Goal: Transaction & Acquisition: Book appointment/travel/reservation

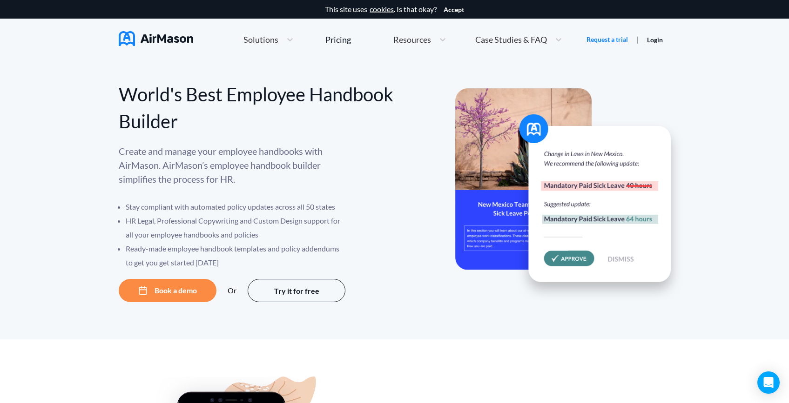
click at [412, 39] on span "Resources" at bounding box center [412, 39] width 38 height 8
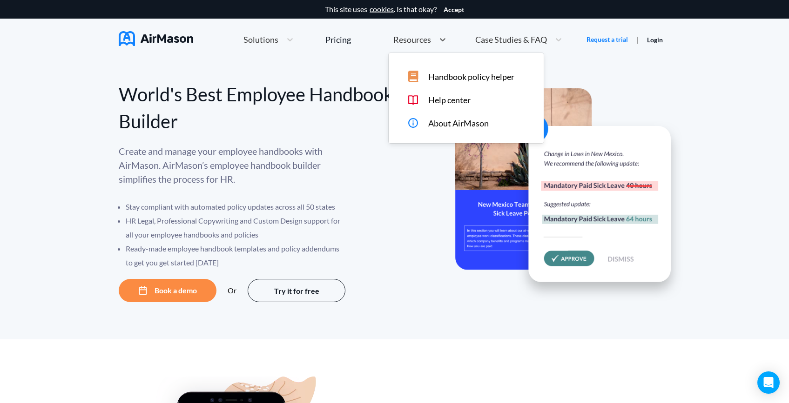
click at [434, 66] on div "Handbook policy helper Help center About AirMason" at bounding box center [466, 98] width 155 height 90
click at [437, 70] on div "Handbook policy helper" at bounding box center [466, 74] width 155 height 15
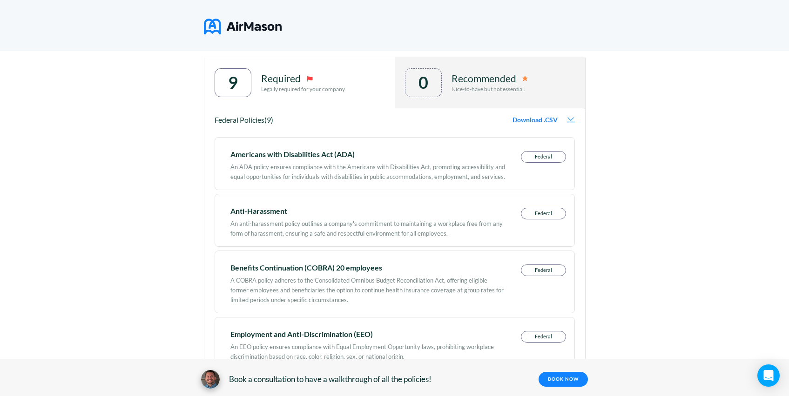
scroll to position [494, 0]
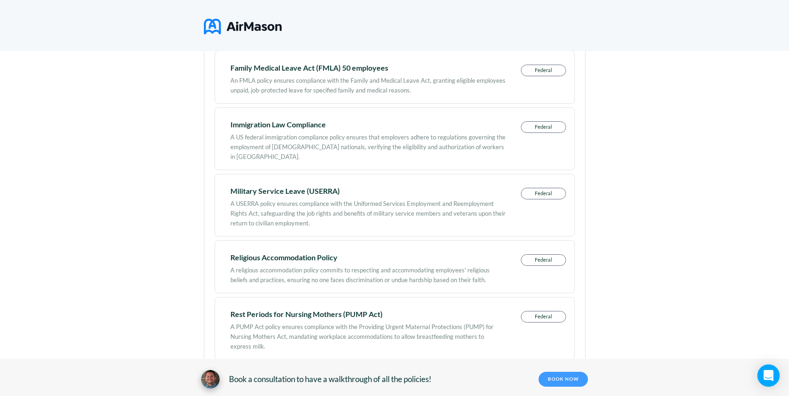
click at [571, 383] on link "BOOK NOW" at bounding box center [562, 379] width 49 height 15
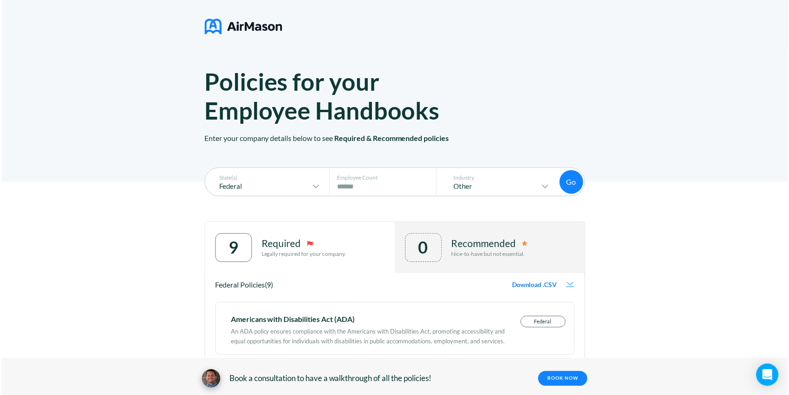
scroll to position [0, 0]
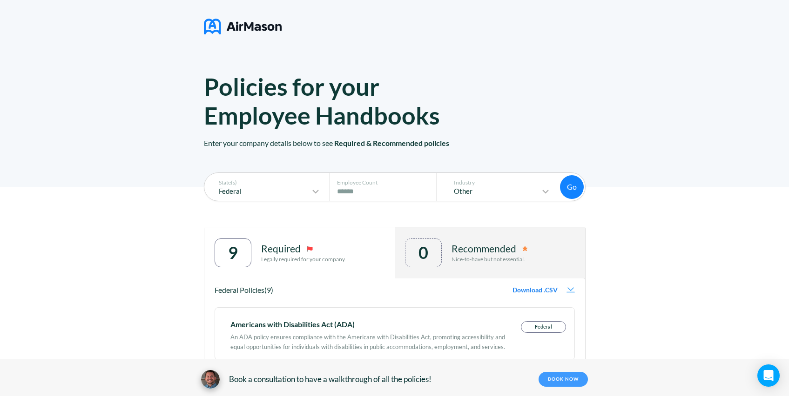
click at [568, 381] on link "BOOK NOW" at bounding box center [562, 379] width 49 height 15
drag, startPoint x: 256, startPoint y: 38, endPoint x: 256, endPoint y: 31, distance: 7.4
click at [257, 34] on div at bounding box center [395, 27] width 382 height 25
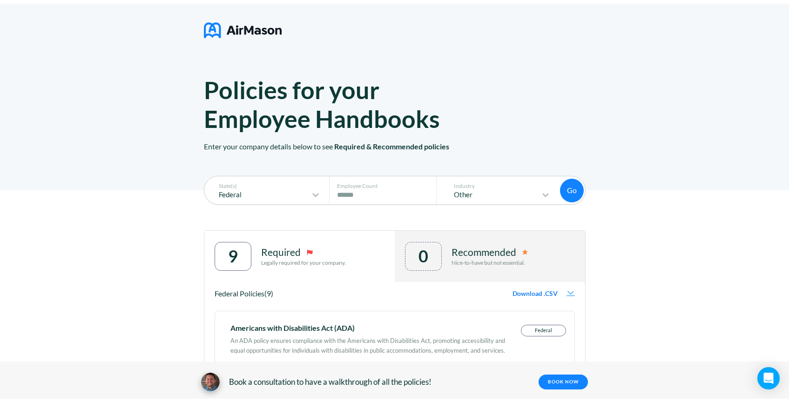
scroll to position [0, 0]
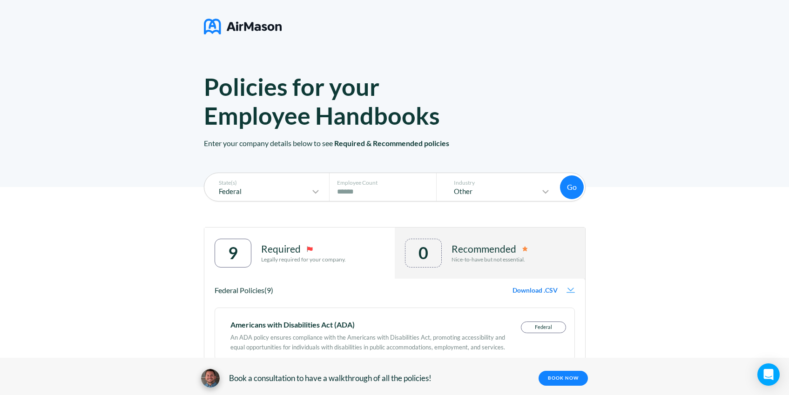
click at [256, 29] on img at bounding box center [243, 26] width 78 height 23
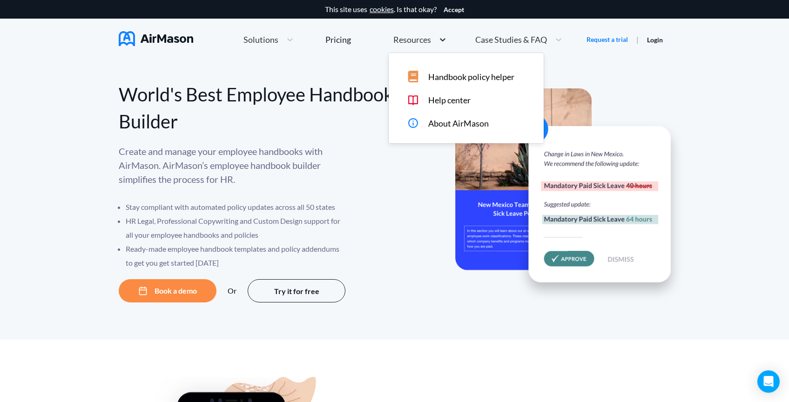
click at [435, 41] on div at bounding box center [442, 39] width 17 height 9
click at [456, 105] on div "Help center" at bounding box center [472, 100] width 131 height 12
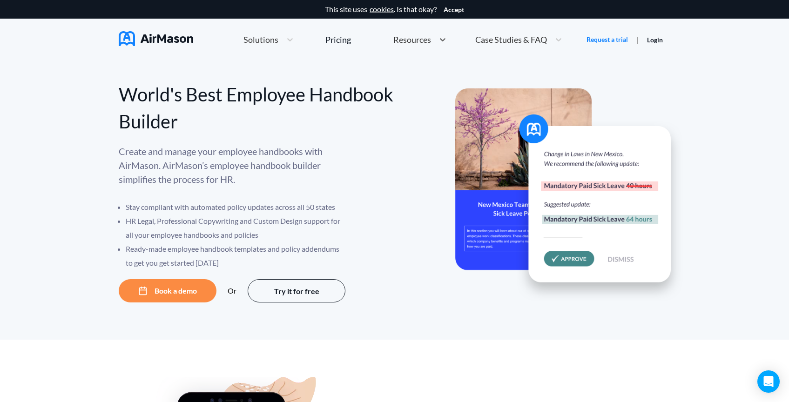
click at [405, 45] on div "Resources" at bounding box center [412, 40] width 46 height 12
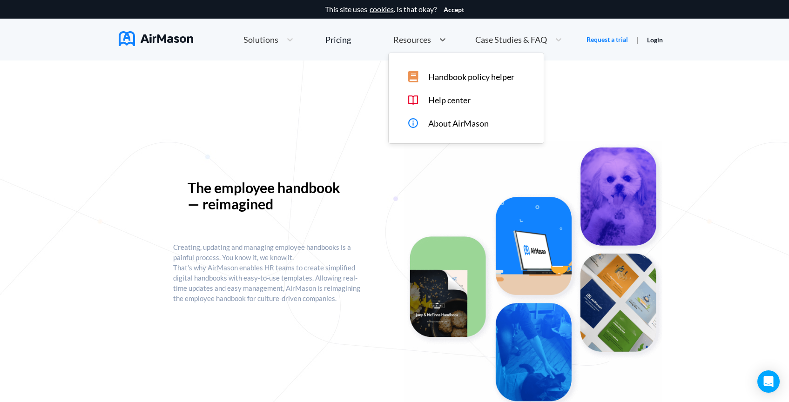
click at [423, 41] on span "Resources" at bounding box center [412, 39] width 38 height 8
click at [471, 76] on span "Handbook policy helper" at bounding box center [471, 77] width 86 height 10
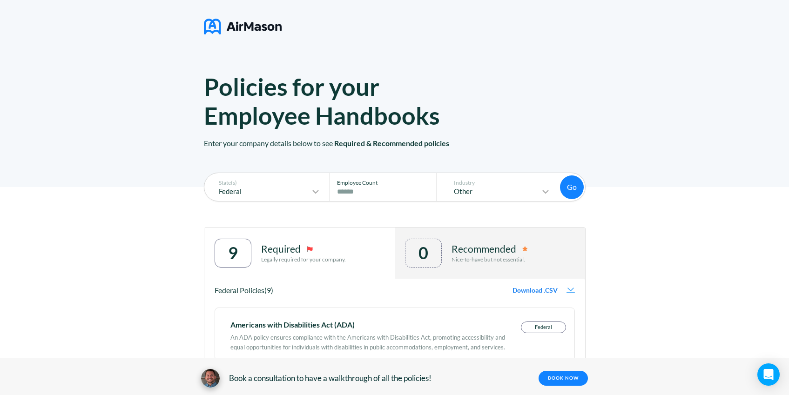
scroll to position [11, 0]
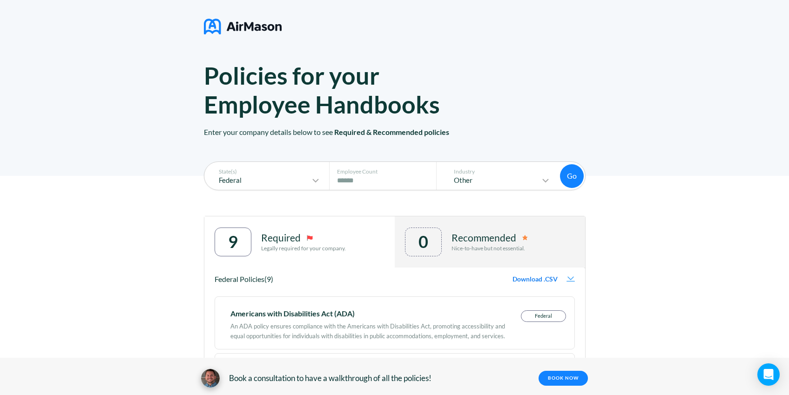
drag, startPoint x: 361, startPoint y: 373, endPoint x: 427, endPoint y: 376, distance: 66.2
click at [427, 376] on span "Book a consultation to have a walkthrough of all the policies!" at bounding box center [330, 378] width 202 height 9
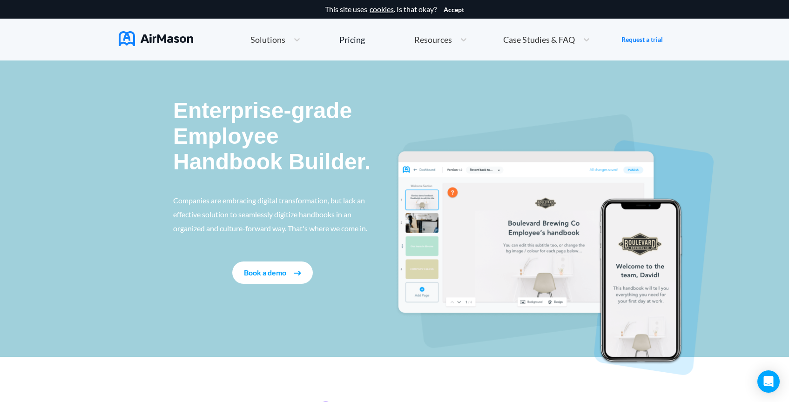
click at [270, 271] on button "Book a demo" at bounding box center [272, 272] width 80 height 22
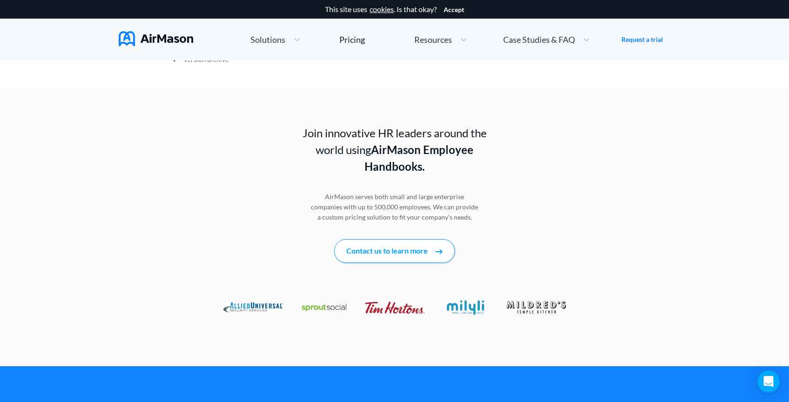
scroll to position [1334, 0]
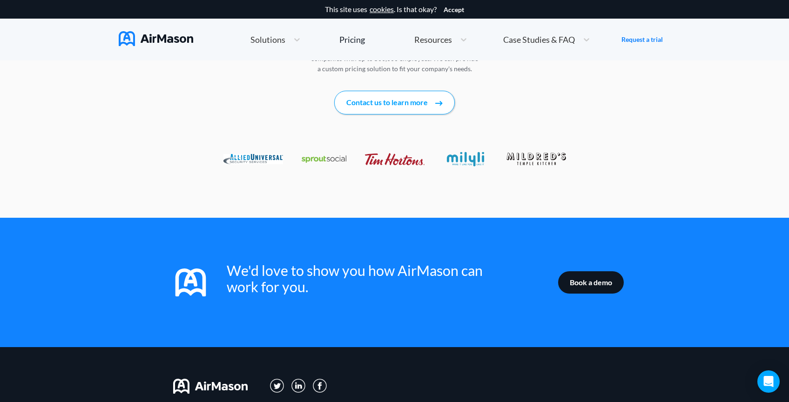
click at [416, 91] on button "Contact us to learn more" at bounding box center [394, 102] width 121 height 23
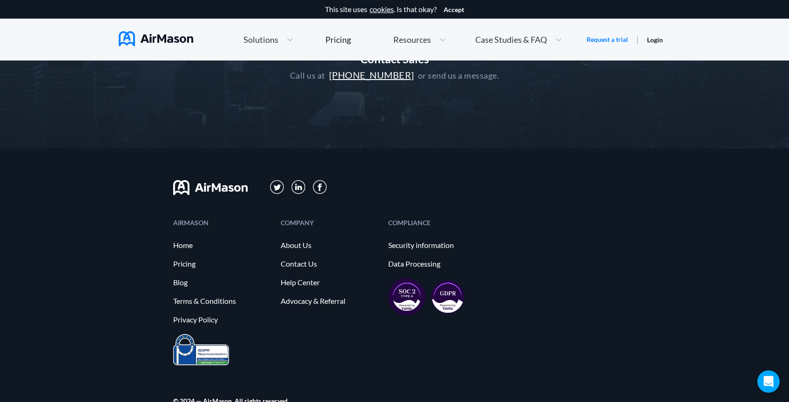
scroll to position [248, 0]
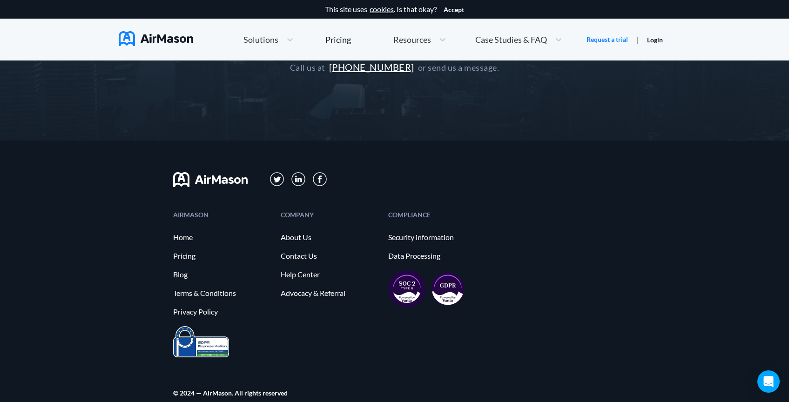
drag, startPoint x: 287, startPoint y: 176, endPoint x: 281, endPoint y: 177, distance: 6.1
click at [284, 177] on div at bounding box center [298, 180] width 57 height 16
click at [281, 178] on img at bounding box center [277, 179] width 14 height 14
click at [302, 180] on img at bounding box center [298, 179] width 14 height 14
click at [324, 181] on img at bounding box center [320, 179] width 14 height 14
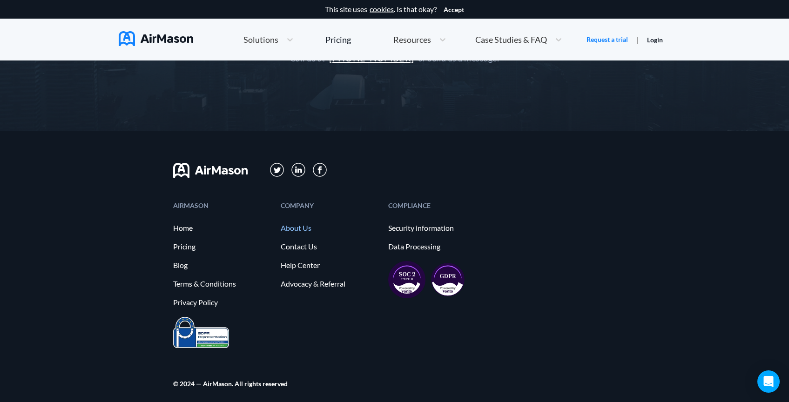
scroll to position [258, 0]
click at [184, 245] on link "Pricing" at bounding box center [222, 245] width 98 height 8
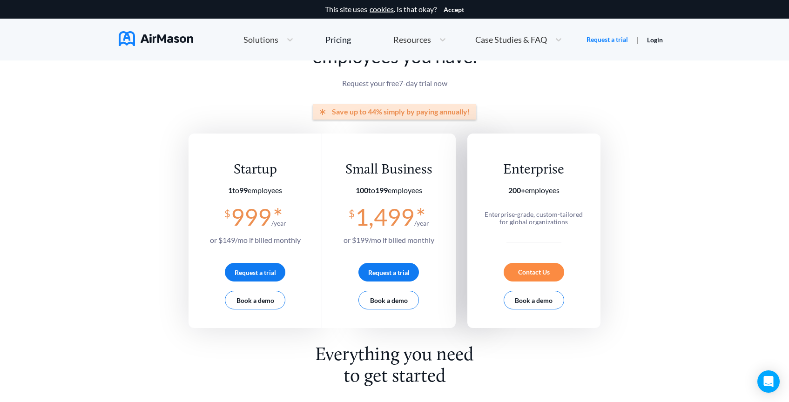
scroll to position [85, 0]
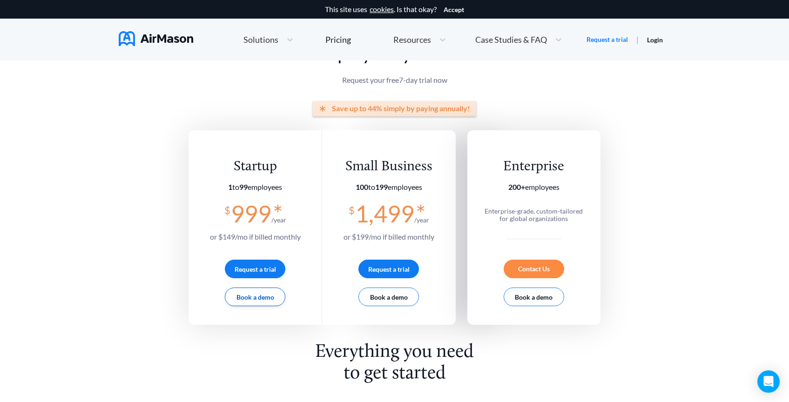
click at [276, 300] on button "Book a demo" at bounding box center [255, 297] width 60 height 19
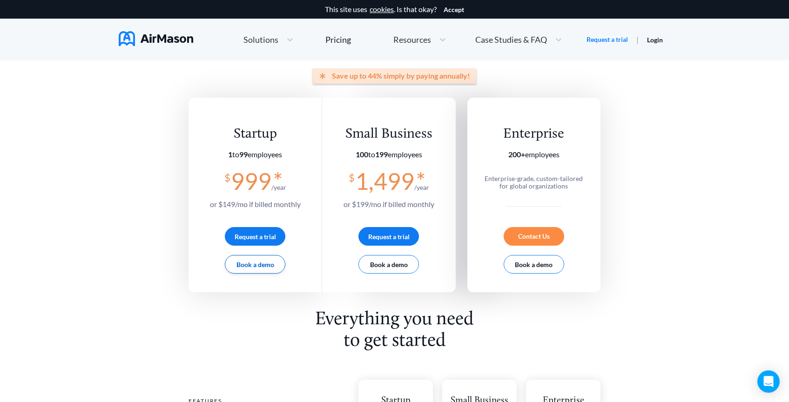
scroll to position [119, 0]
click at [246, 261] on button "Book a demo" at bounding box center [255, 263] width 60 height 19
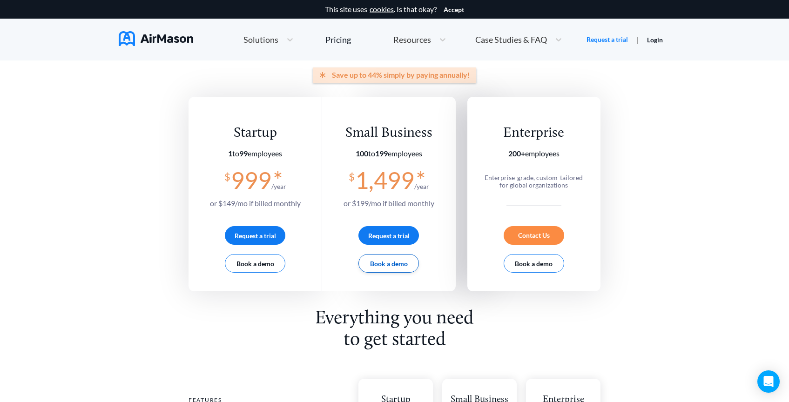
click at [411, 260] on button "Book a demo" at bounding box center [388, 263] width 60 height 19
click at [539, 267] on button "Book a demo" at bounding box center [533, 263] width 60 height 19
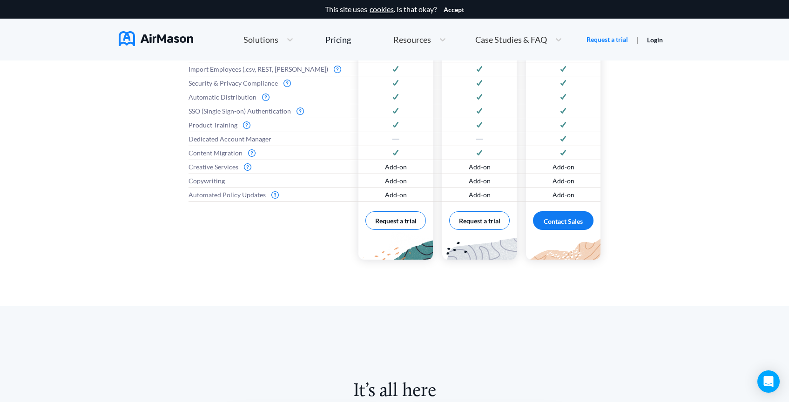
scroll to position [555, 0]
click at [475, 224] on button "Request a trial" at bounding box center [479, 220] width 60 height 19
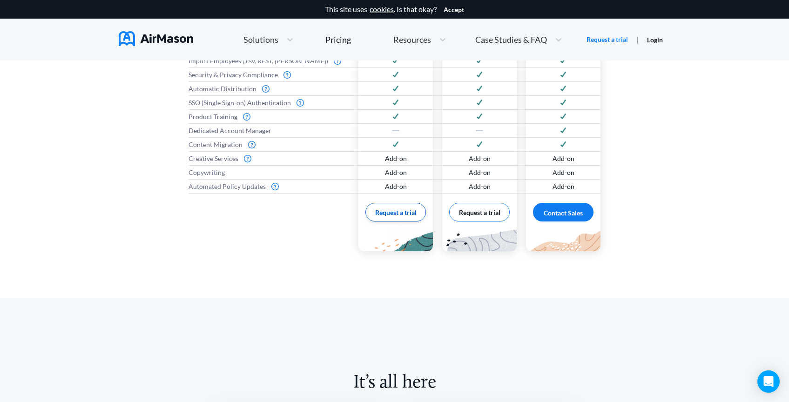
click at [392, 215] on button "Request a trial" at bounding box center [395, 212] width 60 height 19
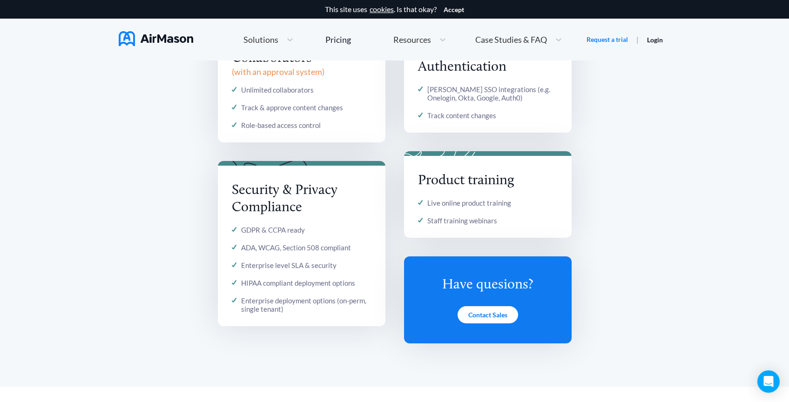
scroll to position [1444, 0]
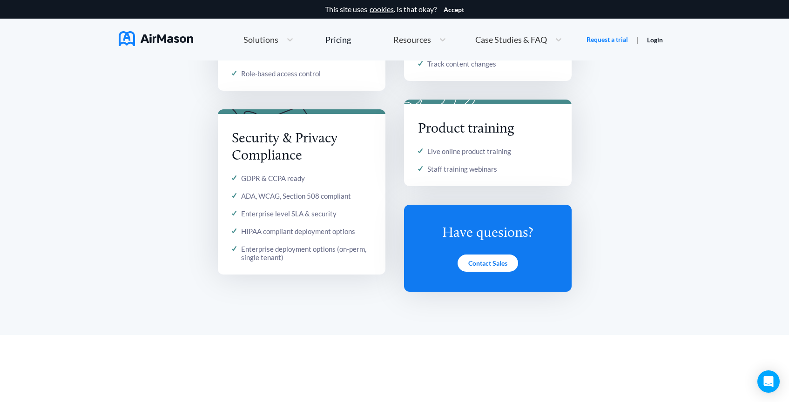
click at [504, 267] on div "Contact Sales" at bounding box center [487, 263] width 60 height 17
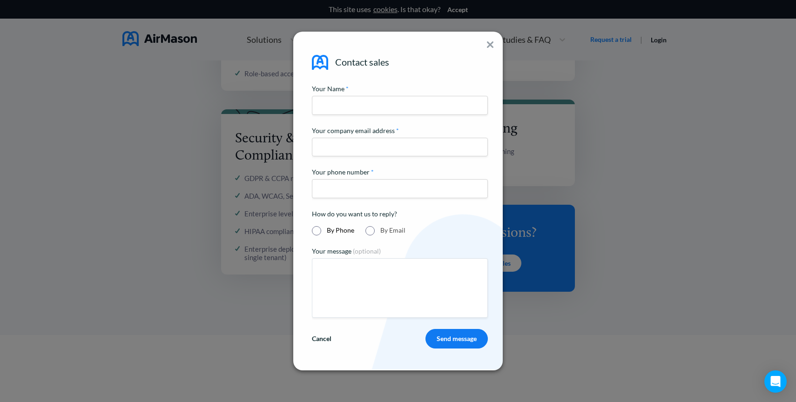
click at [484, 46] on div "Contact sales Your Name * Your company email address * Your phone number * How …" at bounding box center [397, 201] width 209 height 338
click at [487, 44] on img at bounding box center [490, 44] width 7 height 7
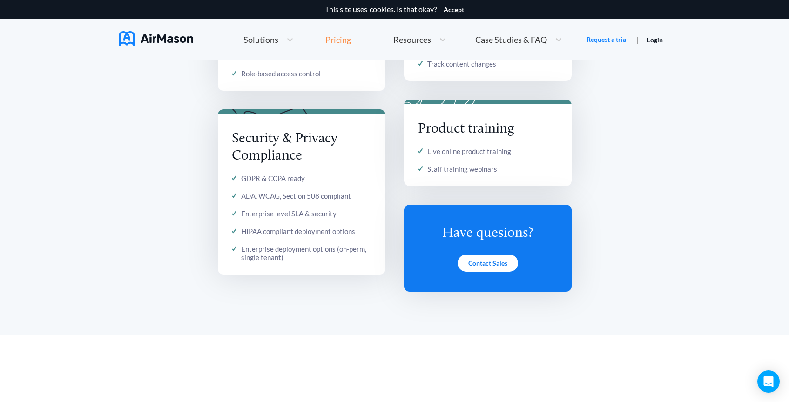
click at [336, 42] on div "Pricing" at bounding box center [338, 39] width 26 height 8
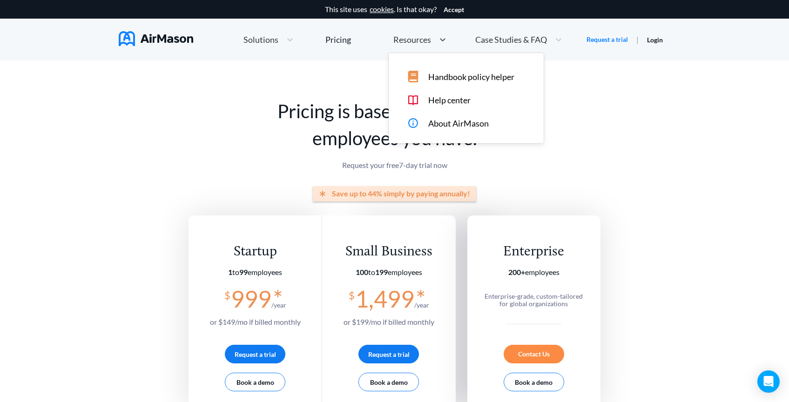
click at [397, 42] on span "Resources" at bounding box center [412, 39] width 38 height 8
click at [463, 102] on span "Help center" at bounding box center [449, 100] width 42 height 10
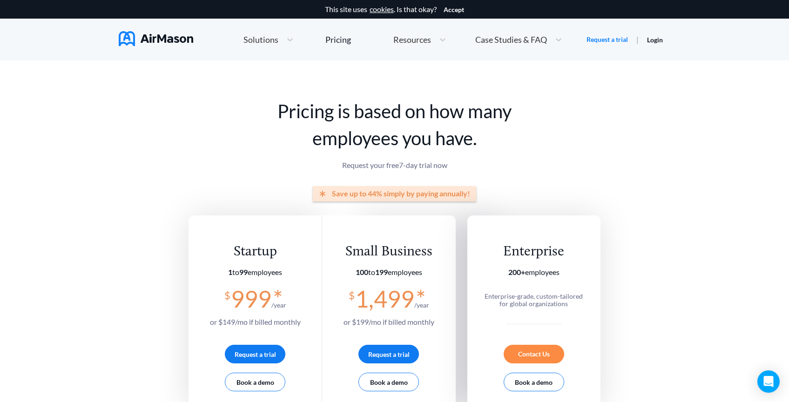
click at [413, 41] on span "Resources" at bounding box center [412, 39] width 38 height 8
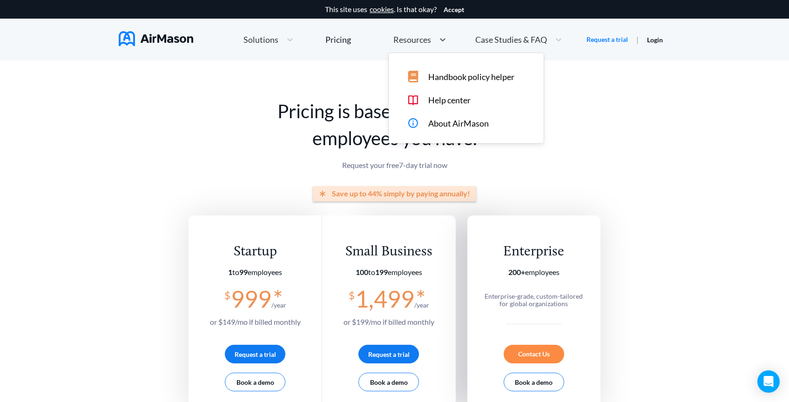
click at [467, 127] on span "About AirMason" at bounding box center [458, 124] width 60 height 10
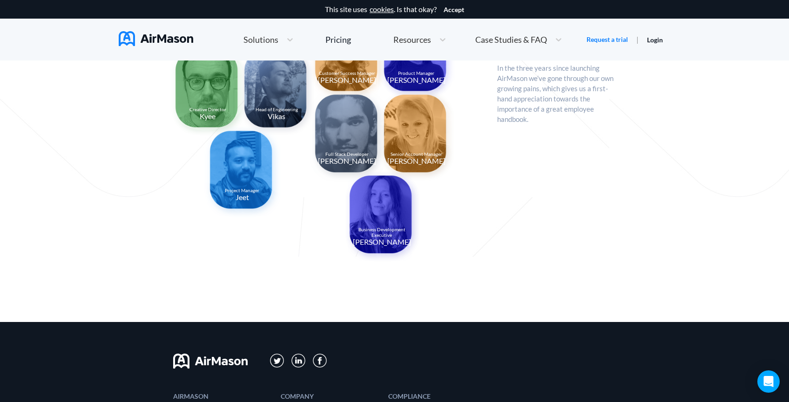
scroll to position [1001, 0]
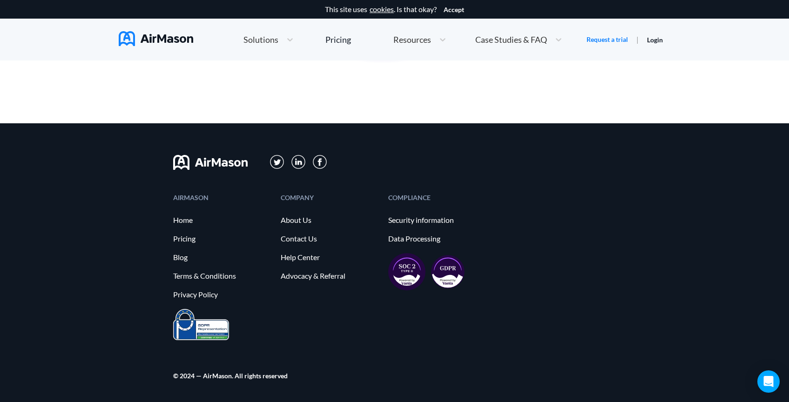
click at [513, 36] on span "Case Studies & FAQ" at bounding box center [511, 39] width 72 height 8
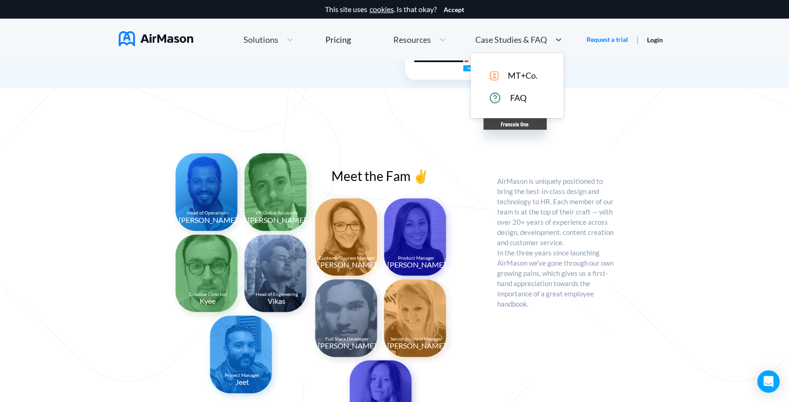
click at [514, 94] on span "FAQ" at bounding box center [518, 98] width 16 height 10
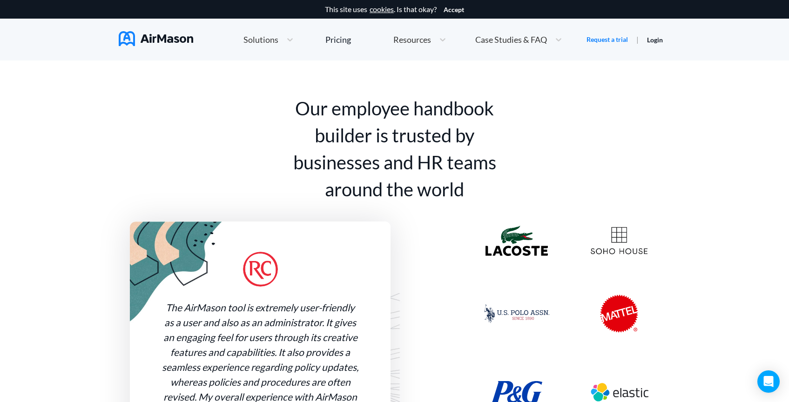
click at [518, 35] on span "Case Studies & FAQ" at bounding box center [511, 39] width 72 height 8
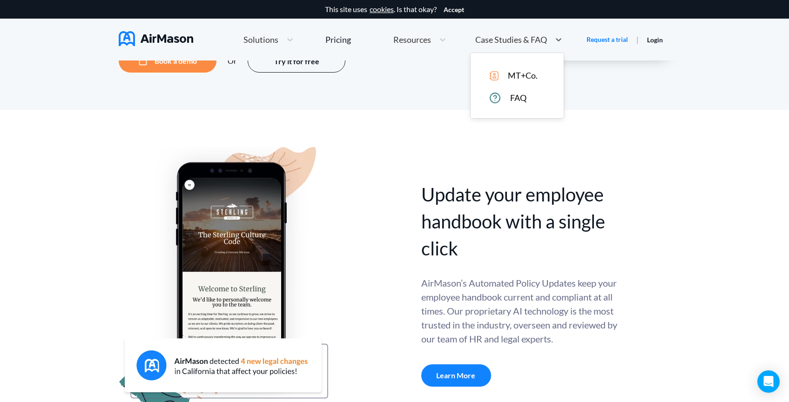
click at [504, 101] on div "FAQ" at bounding box center [523, 98] width 69 height 12
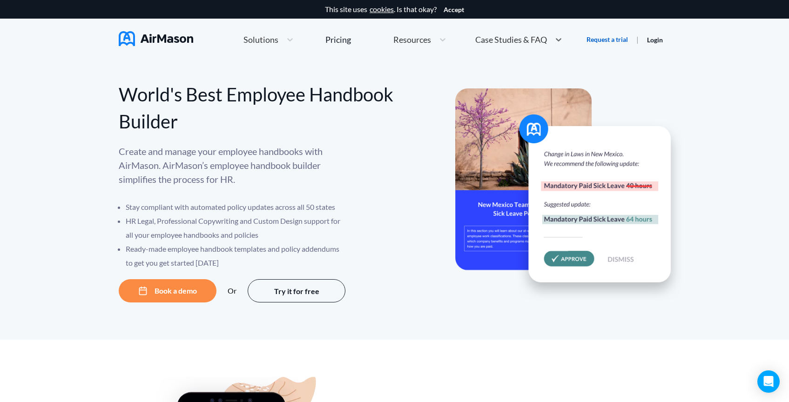
click at [597, 40] on link "Request a trial" at bounding box center [606, 39] width 41 height 9
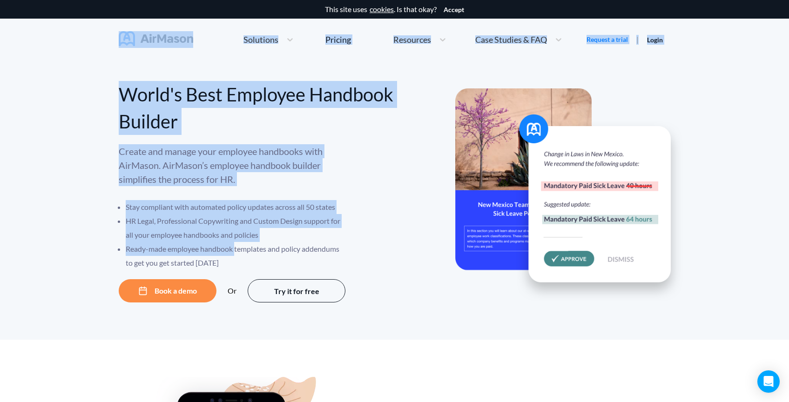
drag, startPoint x: 98, startPoint y: 24, endPoint x: 235, endPoint y: 255, distance: 269.2
click at [235, 255] on li "Ready-made employee handbook templates and policy addendums to get you get star…" at bounding box center [236, 256] width 221 height 28
drag, startPoint x: 234, startPoint y: 259, endPoint x: 106, endPoint y: 31, distance: 261.9
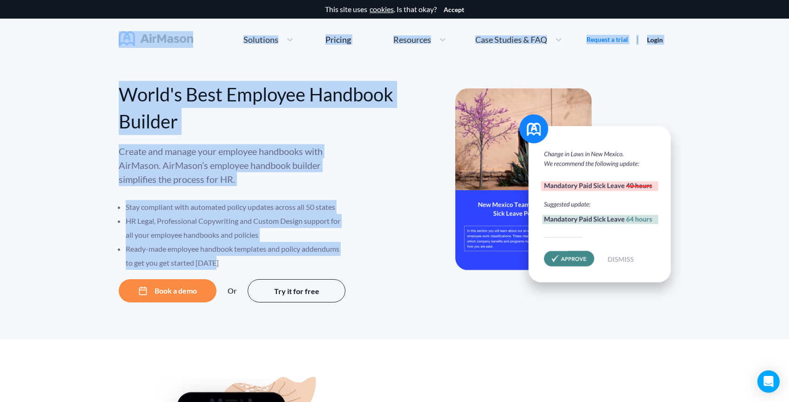
click at [106, 31] on div "This site uses cookies . Is that okay? Accept Home Employee Handbook Builder Au…" at bounding box center [394, 30] width 789 height 60
drag, startPoint x: 127, startPoint y: 52, endPoint x: 224, endPoint y: 276, distance: 244.6
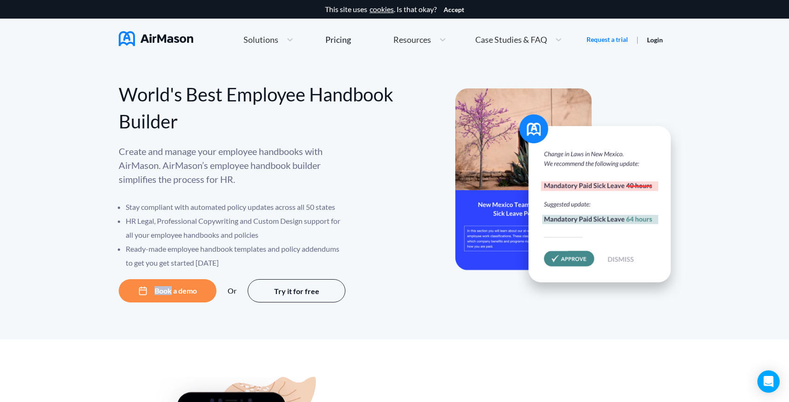
click at [225, 274] on div "World's Best Employee Handbook Builder Create and manage your employee handbook…" at bounding box center [257, 186] width 276 height 233
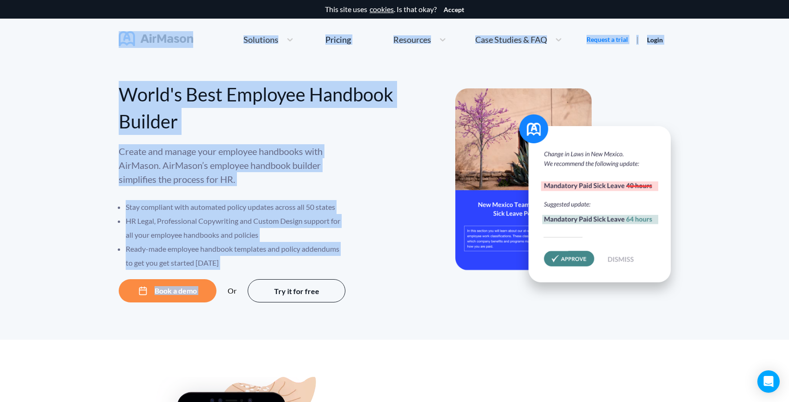
drag, startPoint x: 234, startPoint y: 273, endPoint x: 99, endPoint y: 41, distance: 268.1
click at [99, 41] on div "This site uses cookies . Is that okay? Accept Home Employee Handbook Builder Au…" at bounding box center [394, 30] width 789 height 60
drag, startPoint x: 107, startPoint y: 28, endPoint x: 221, endPoint y: 257, distance: 255.9
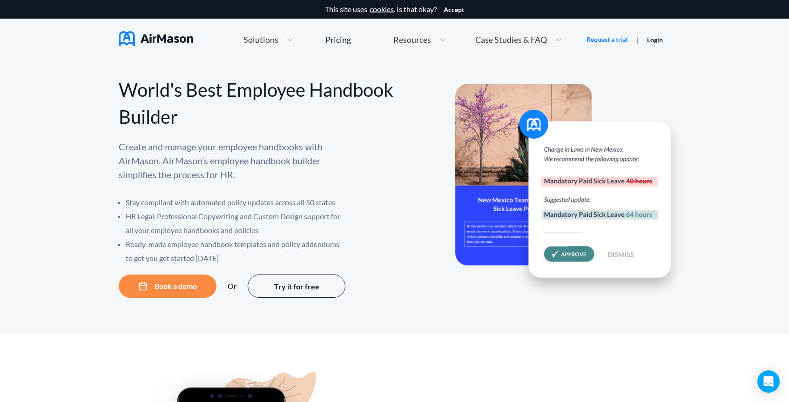
click at [220, 257] on li "Ready-made employee handbook templates and policy addendums to get you get star…" at bounding box center [236, 251] width 221 height 28
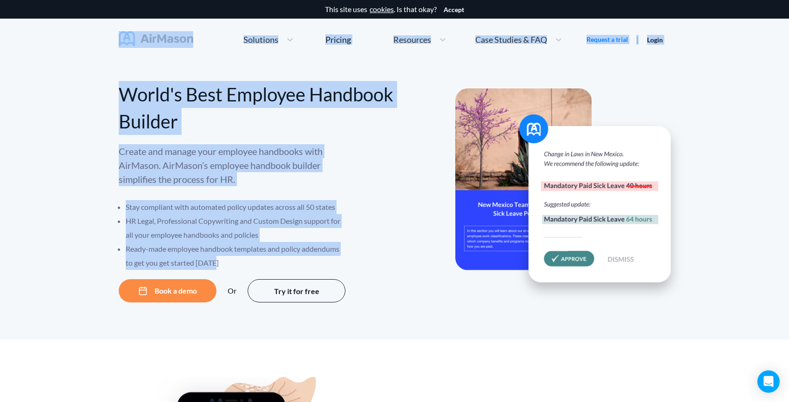
drag, startPoint x: 232, startPoint y: 260, endPoint x: 102, endPoint y: 34, distance: 259.7
click at [103, 34] on div "This site uses cookies . Is that okay? Accept Home Employee Handbook Builder Au…" at bounding box center [394, 30] width 789 height 60
drag, startPoint x: 102, startPoint y: 34, endPoint x: 237, endPoint y: 259, distance: 261.9
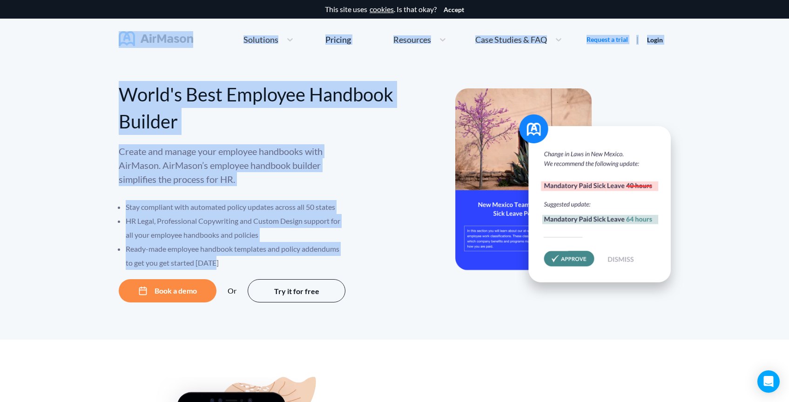
click at [236, 259] on li "Ready-made employee handbook templates and policy addendums to get you get star…" at bounding box center [236, 256] width 221 height 28
drag, startPoint x: 236, startPoint y: 259, endPoint x: 117, endPoint y: 41, distance: 248.4
click at [117, 41] on div "This site uses cookies . Is that okay? Accept Home Employee Handbook Builder Au…" at bounding box center [394, 30] width 789 height 60
drag, startPoint x: 226, startPoint y: 264, endPoint x: 112, endPoint y: 42, distance: 250.1
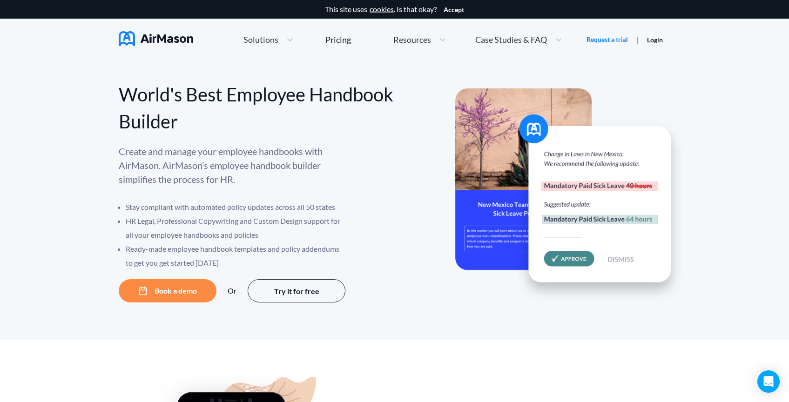
click at [112, 42] on div "This site uses cookies . Is that okay? Accept Home Employee Handbook Builder Au…" at bounding box center [394, 30] width 789 height 60
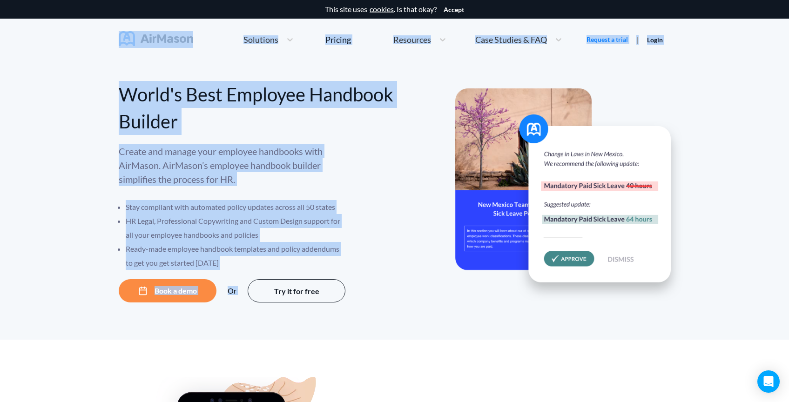
drag, startPoint x: 107, startPoint y: 38, endPoint x: 237, endPoint y: 270, distance: 266.0
click at [235, 266] on li "Ready-made employee handbook templates and policy addendums to get you get star…" at bounding box center [236, 256] width 221 height 28
drag, startPoint x: 230, startPoint y: 266, endPoint x: 89, endPoint y: 48, distance: 259.6
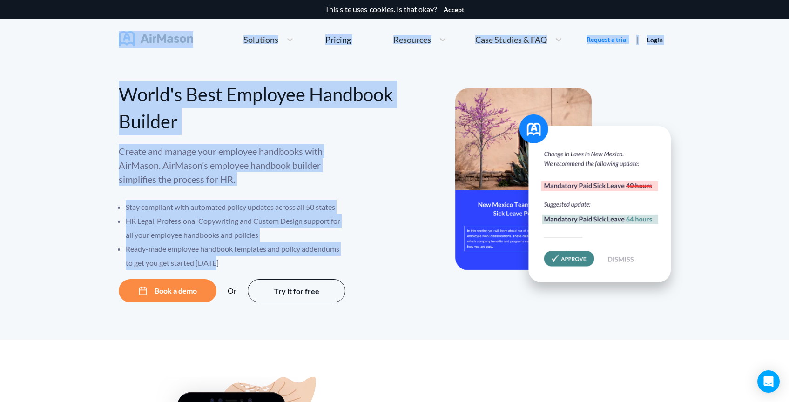
click at [89, 48] on div "This site uses cookies . Is that okay? Accept Home Employee Handbook Builder Au…" at bounding box center [394, 30] width 789 height 60
drag, startPoint x: 103, startPoint y: 42, endPoint x: 235, endPoint y: 261, distance: 255.0
click at [235, 261] on li "Ready-made employee handbook templates and policy addendums to get you get star…" at bounding box center [236, 256] width 221 height 28
drag, startPoint x: 219, startPoint y: 253, endPoint x: 111, endPoint y: 37, distance: 241.2
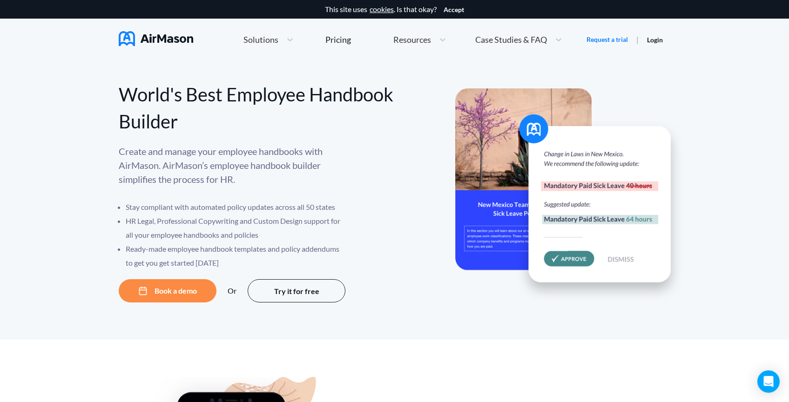
click at [111, 37] on div "This site uses cookies . Is that okay? Accept Home Employee Handbook Builder Au…" at bounding box center [394, 30] width 789 height 60
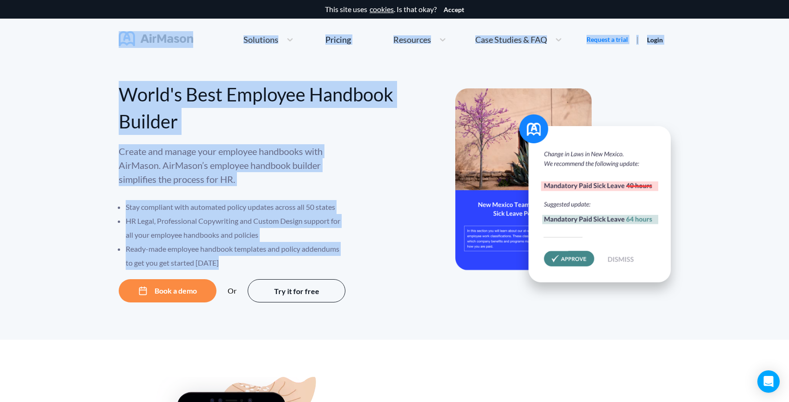
drag, startPoint x: 135, startPoint y: 57, endPoint x: 221, endPoint y: 262, distance: 222.3
click at [221, 262] on li "Ready-made employee handbook templates and policy addendums to get you get star…" at bounding box center [236, 256] width 221 height 28
drag, startPoint x: 255, startPoint y: 264, endPoint x: 121, endPoint y: 44, distance: 258.2
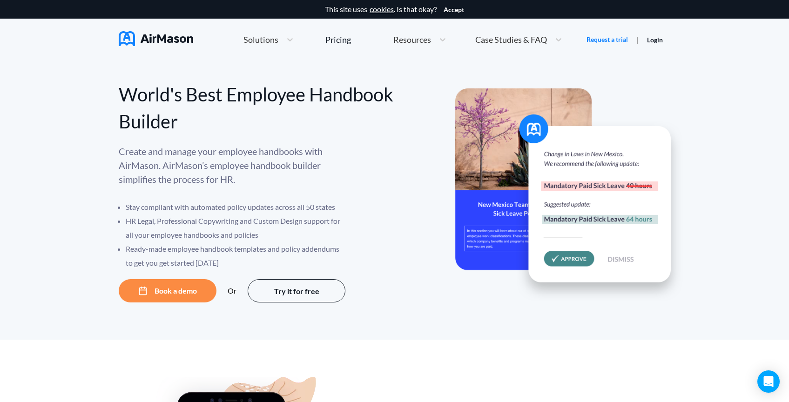
click at [102, 43] on div "This site uses cookies . Is that okay? Accept Home Employee Handbook Builder Au…" at bounding box center [394, 30] width 789 height 60
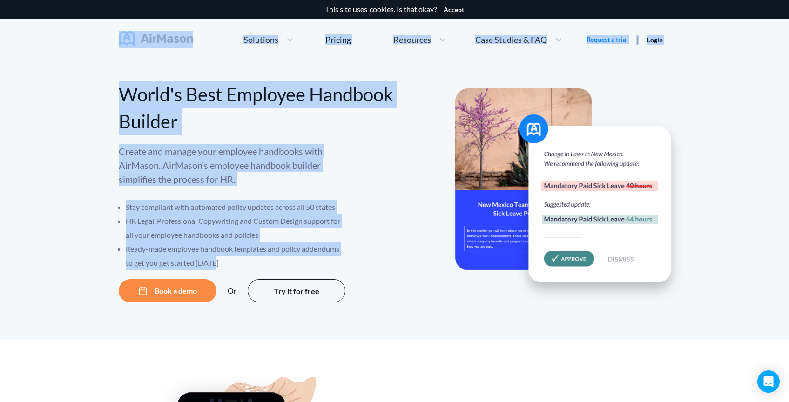
drag, startPoint x: 102, startPoint y: 34, endPoint x: 235, endPoint y: 267, distance: 268.2
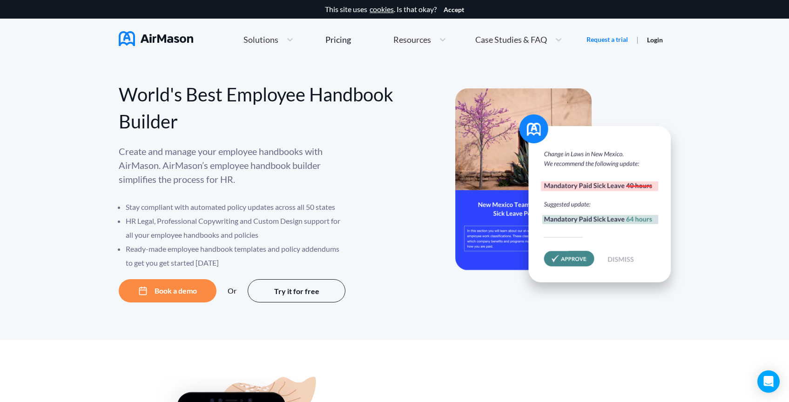
click at [242, 267] on li "Ready-made employee handbook templates and policy addendums to get you get star…" at bounding box center [236, 256] width 221 height 28
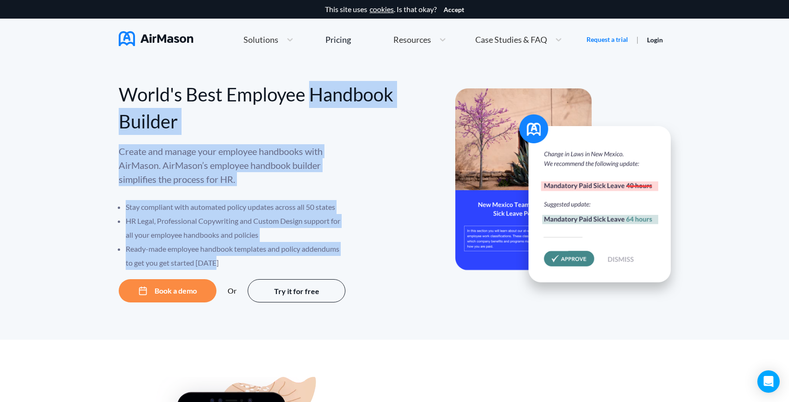
drag, startPoint x: 125, startPoint y: 111, endPoint x: 245, endPoint y: 263, distance: 193.8
click at [245, 263] on div "World's Best Employee Handbook Builder Create and manage your employee handbook…" at bounding box center [257, 186] width 276 height 233
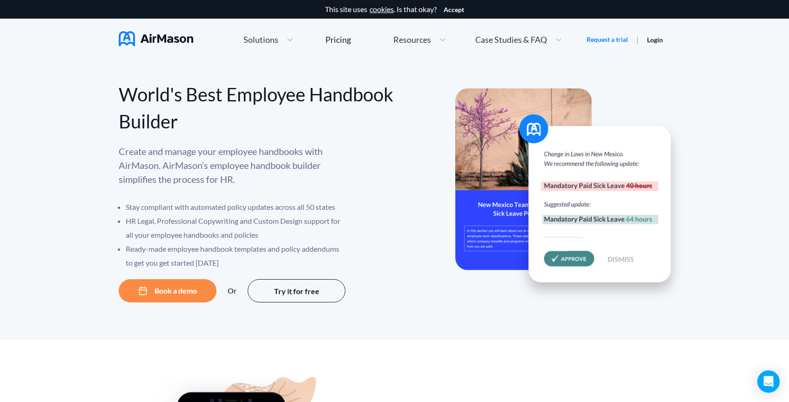
click at [241, 261] on li "Ready-made employee handbook templates and policy addendums to get you get star…" at bounding box center [236, 256] width 221 height 28
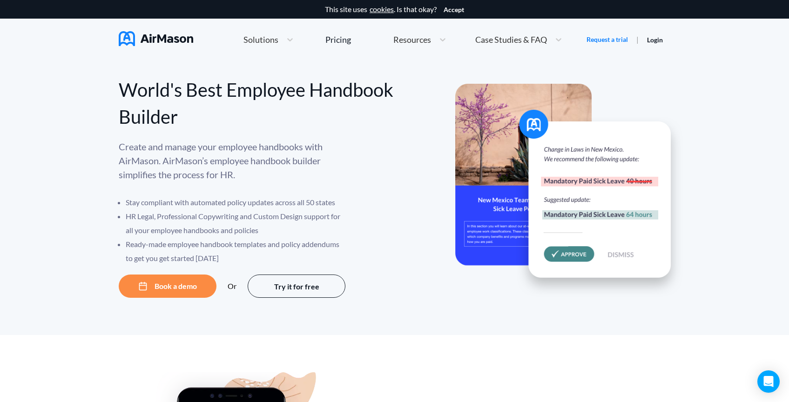
scroll to position [4, 0]
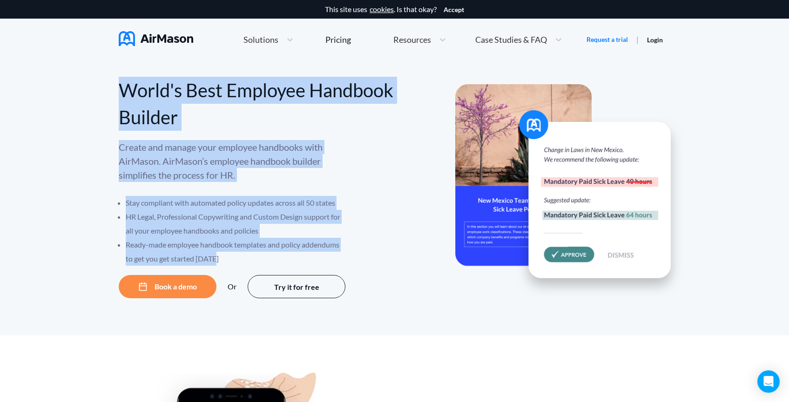
drag, startPoint x: 227, startPoint y: 257, endPoint x: 114, endPoint y: 88, distance: 203.4
click at [114, 88] on div "World's Best Employee Handbook Builder Create and manage your employee handbook…" at bounding box center [394, 195] width 789 height 279
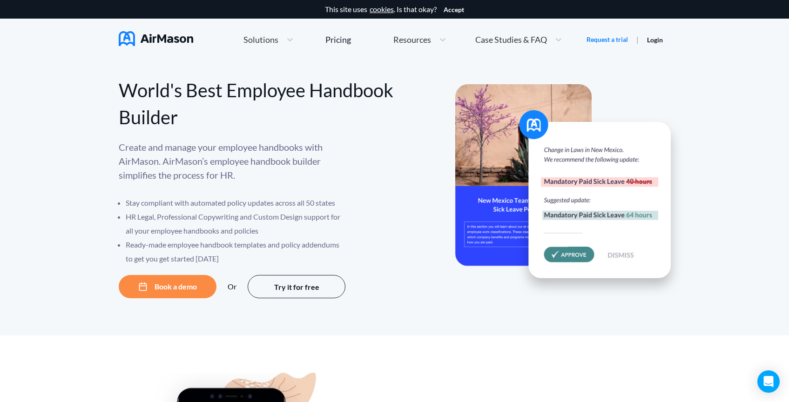
scroll to position [0, 0]
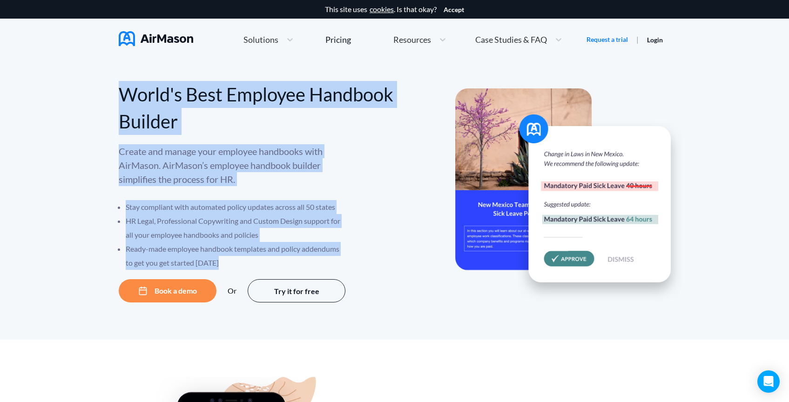
drag, startPoint x: 220, startPoint y: 270, endPoint x: 127, endPoint y: 84, distance: 208.5
click at [127, 84] on div "World's Best Employee Handbook Builder Create and manage your employee handbook…" at bounding box center [257, 186] width 276 height 233
click at [127, 84] on div "World's Best Employee Handbook Builder" at bounding box center [257, 108] width 276 height 54
drag, startPoint x: 117, startPoint y: 85, endPoint x: 224, endPoint y: 265, distance: 209.9
click at [224, 265] on div "World's Best Employee Handbook Builder Create and manage your employee handbook…" at bounding box center [394, 199] width 789 height 279
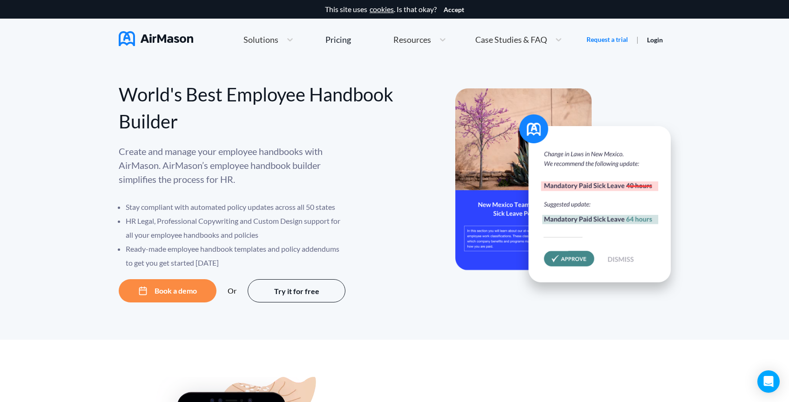
click at [224, 265] on li "Ready-made employee handbook templates and policy addendums to get you get star…" at bounding box center [236, 256] width 221 height 28
